Goal: Complete application form

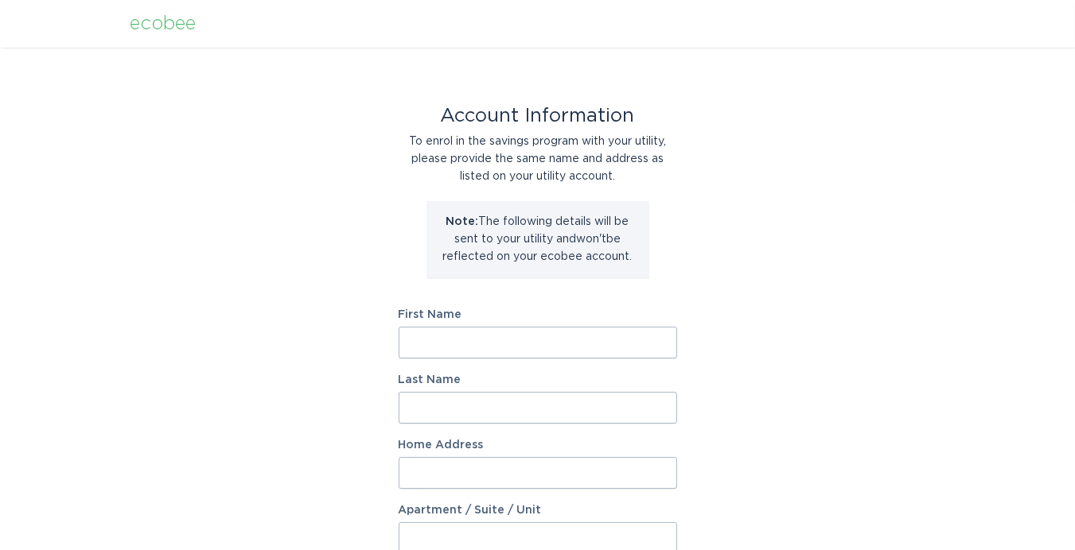
click at [452, 347] on input "First Name" at bounding box center [538, 343] width 278 height 32
type input "Darryl"
type input "Sutphin"
type input "704 GREENWAY TRCE"
select select "US"
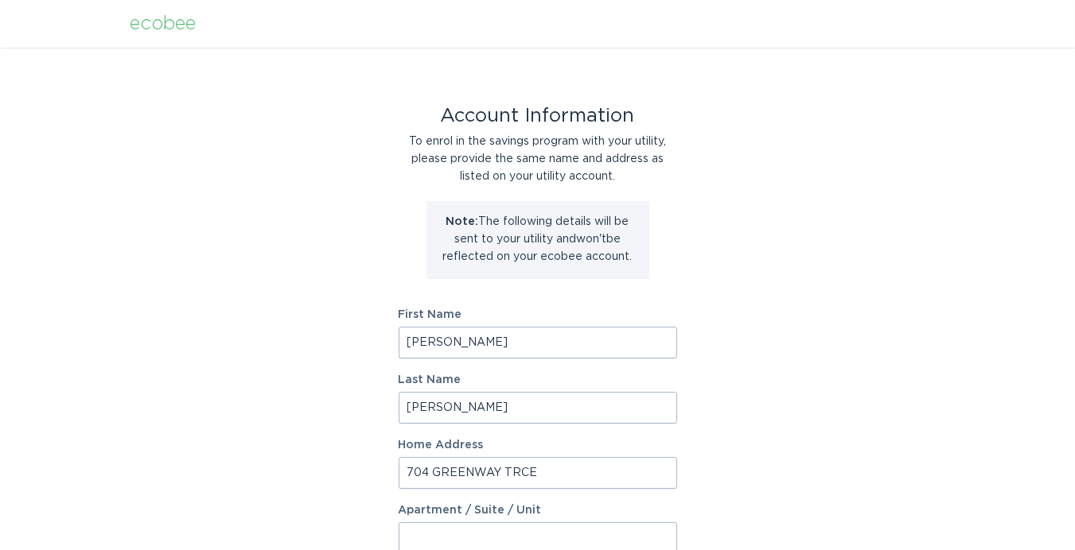
type input "Woodstock"
type input "30189"
select select "GA"
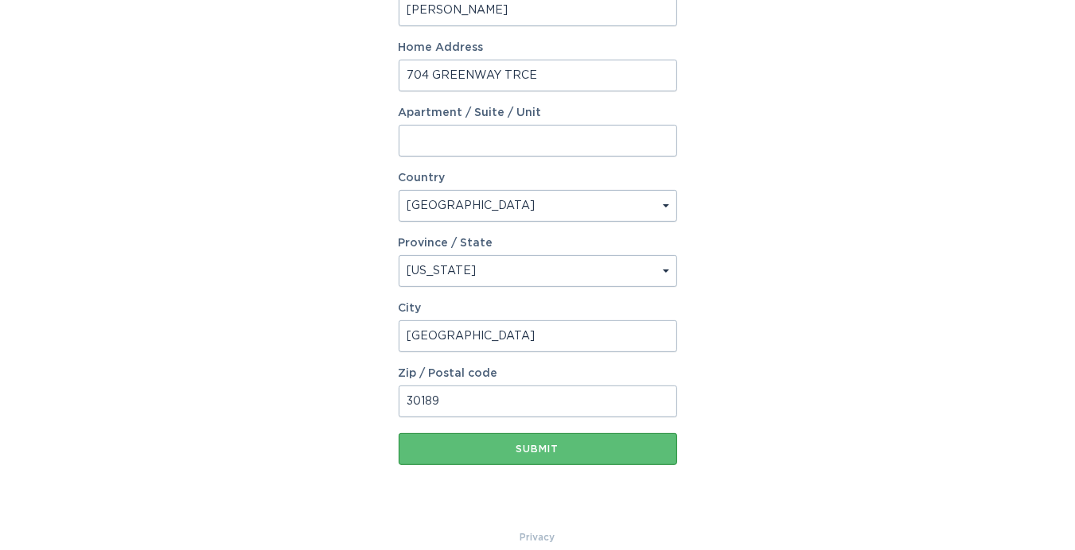
scroll to position [417, 0]
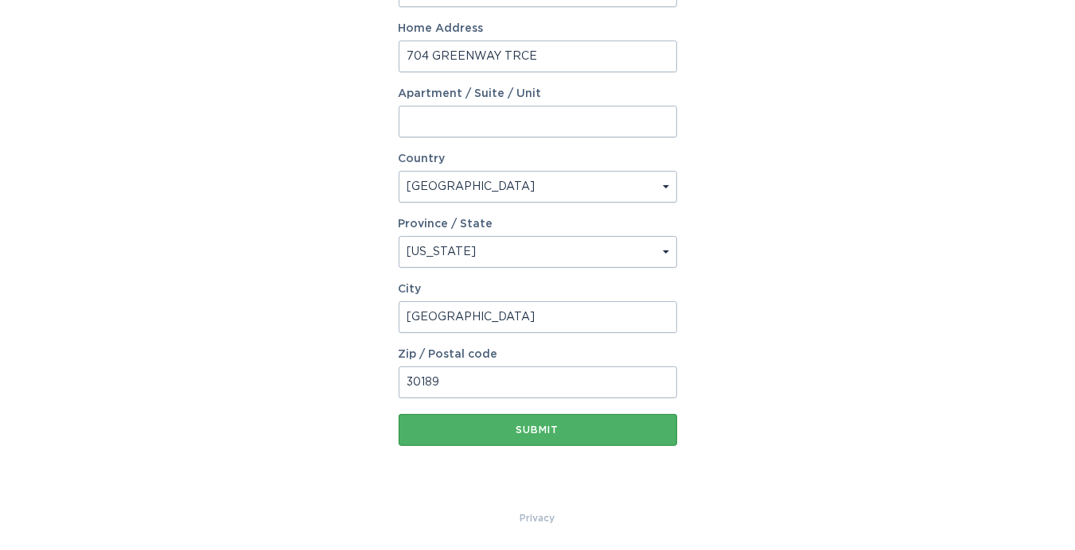
click at [544, 426] on div "Submit" at bounding box center [537, 431] width 262 height 10
